Goal: Task Accomplishment & Management: Manage account settings

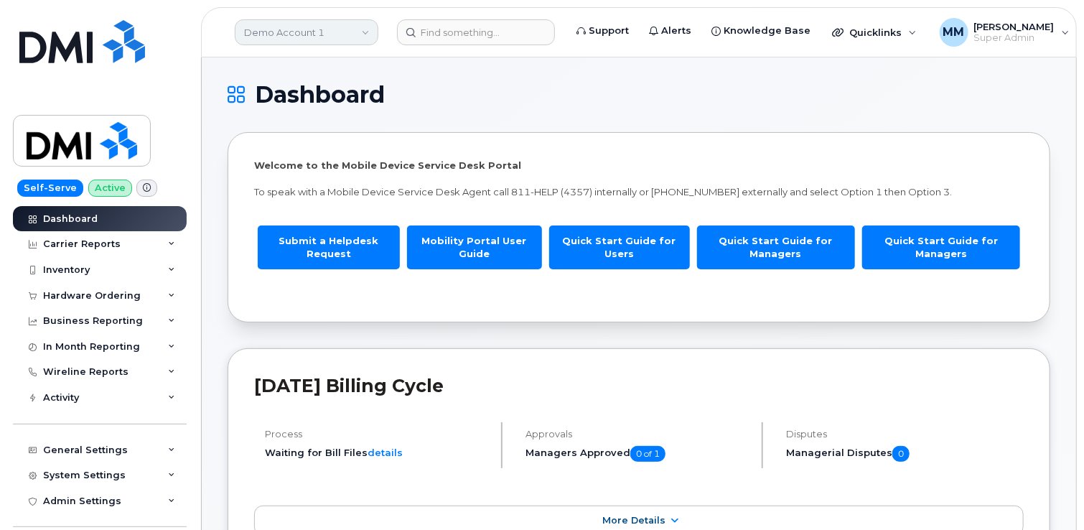
click at [299, 35] on link "Demo Account 1" at bounding box center [307, 32] width 144 height 26
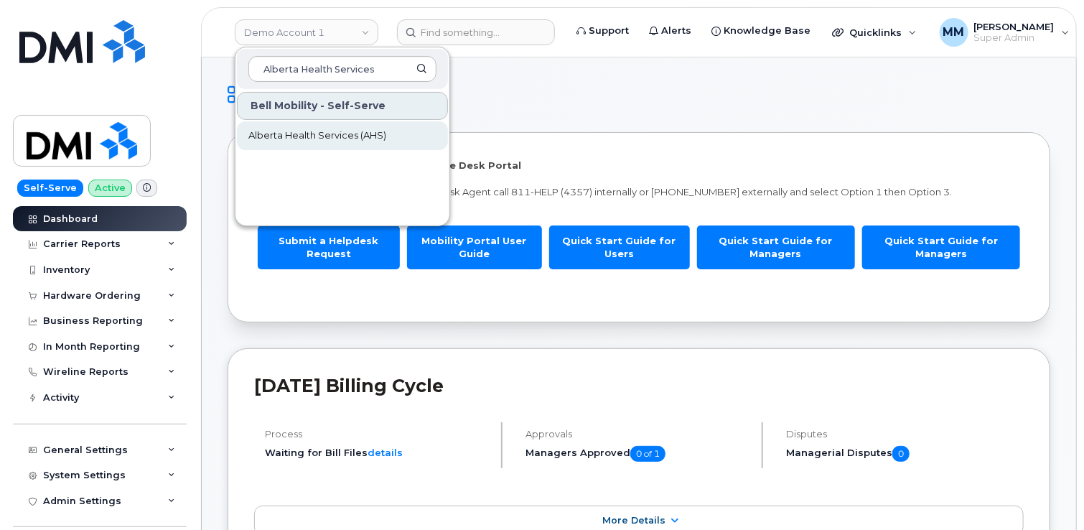
type input "Alberta Health Services"
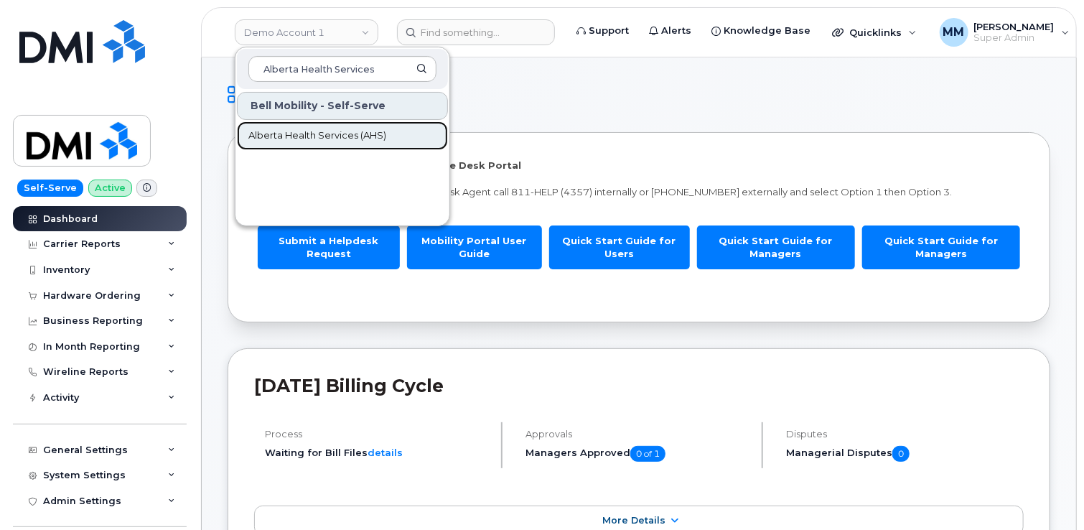
click at [309, 131] on span "Alberta Health Services (AHS)" at bounding box center [317, 136] width 138 height 14
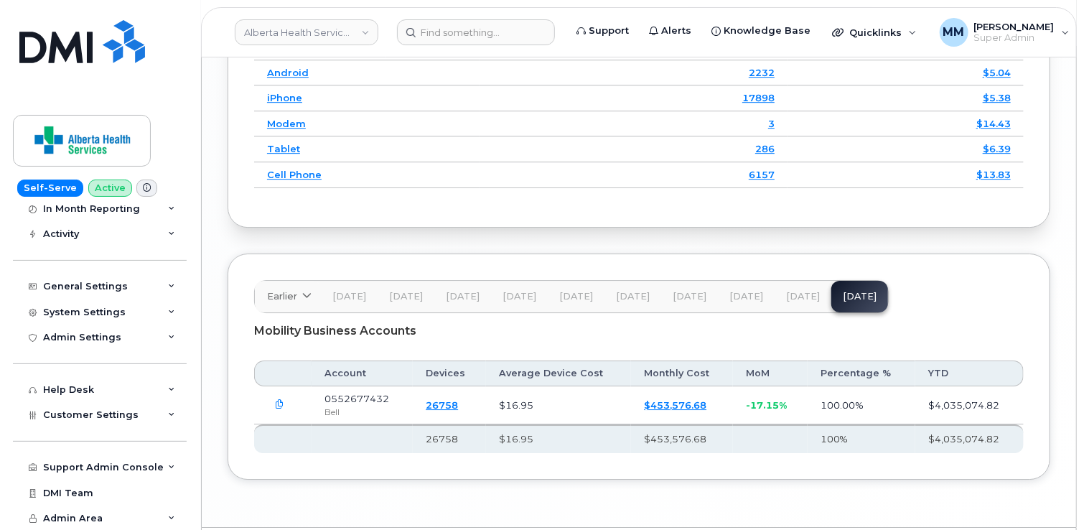
scroll to position [2213, 0]
click at [686, 291] on span "[DATE]" at bounding box center [690, 296] width 34 height 11
click at [746, 291] on span "[DATE]" at bounding box center [746, 296] width 34 height 11
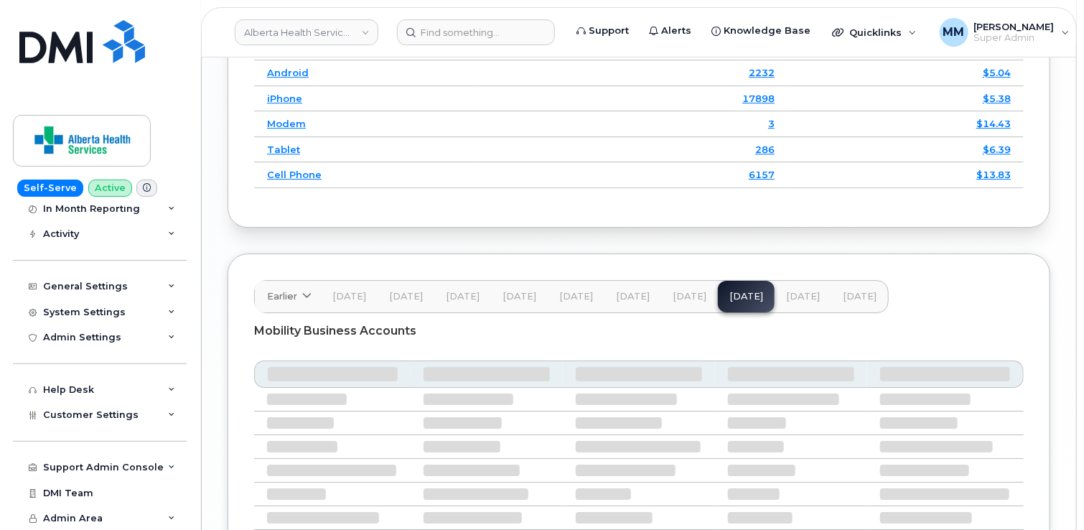
click at [775, 281] on button "Aug 25" at bounding box center [803, 297] width 57 height 32
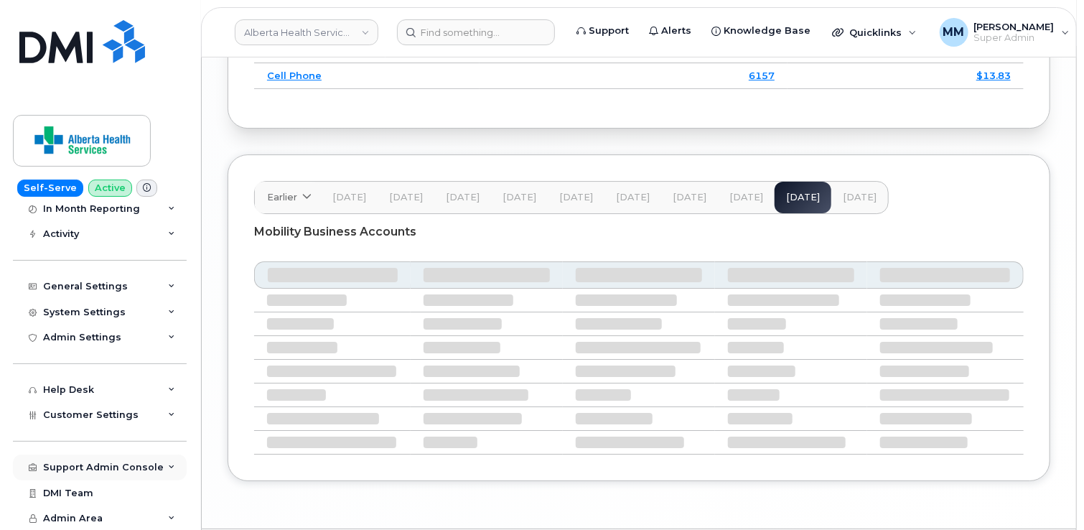
scroll to position [2312, 0]
click at [96, 421] on div "Customer Settings" at bounding box center [100, 415] width 174 height 26
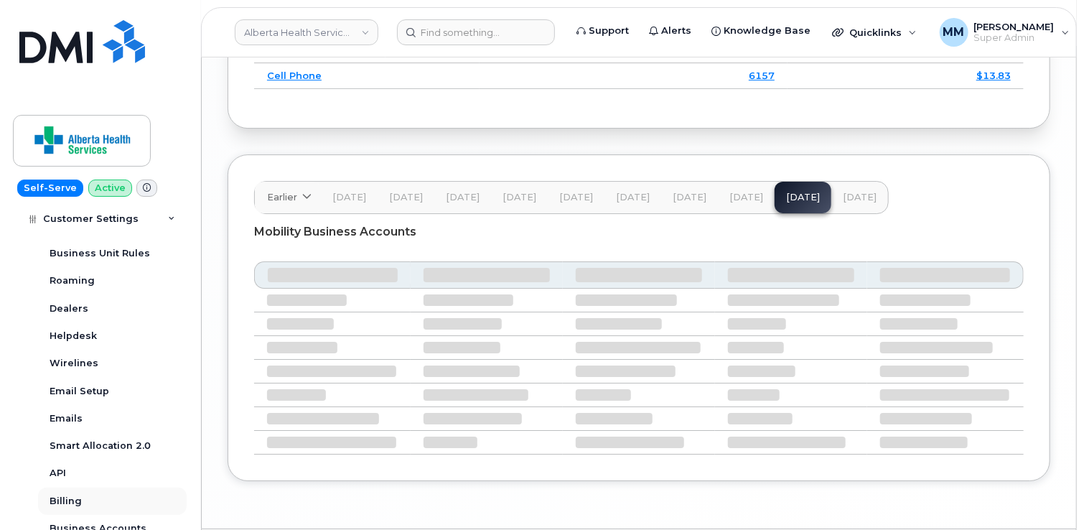
scroll to position [2213, 0]
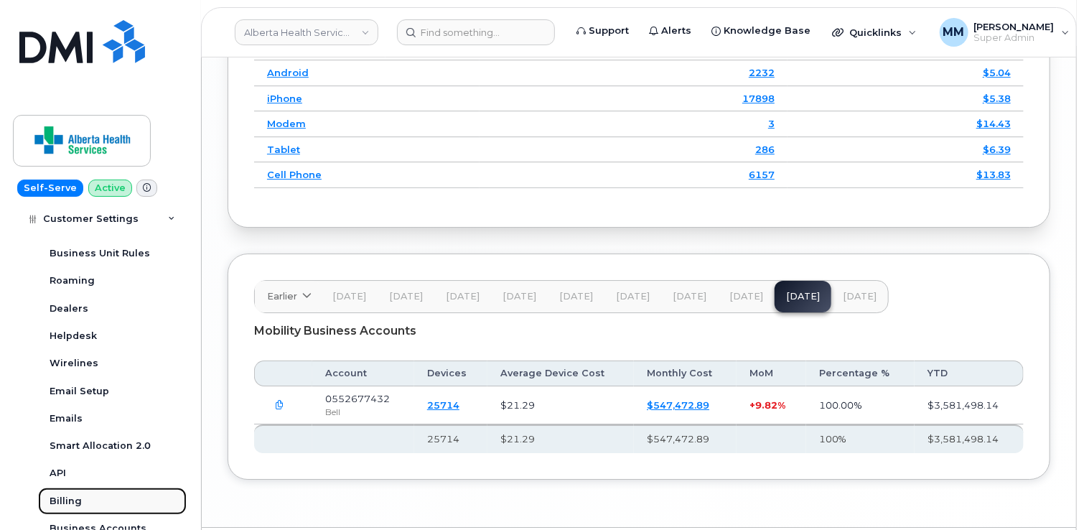
click at [69, 498] on div "Billing" at bounding box center [66, 501] width 32 height 13
